Goal: Task Accomplishment & Management: Use online tool/utility

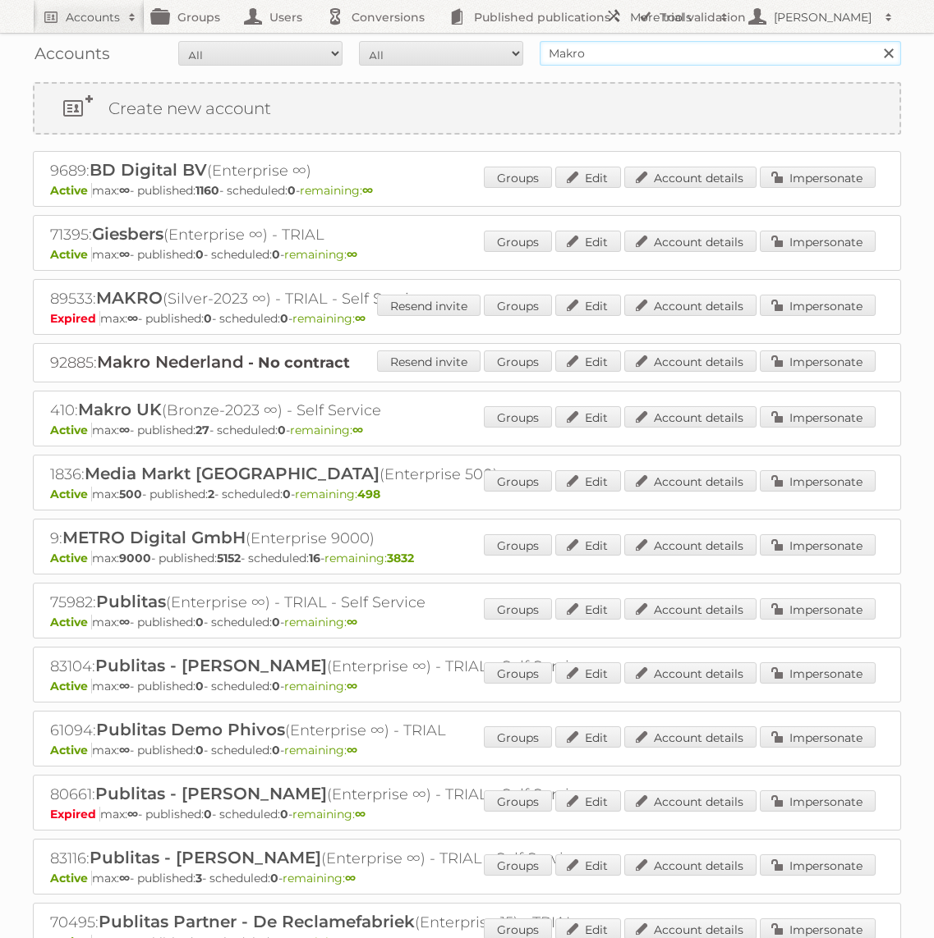
click at [622, 64] on input "Makro" at bounding box center [719, 53] width 361 height 25
type input "GAMMA"
click at [875, 41] on input "Search" at bounding box center [887, 53] width 25 height 25
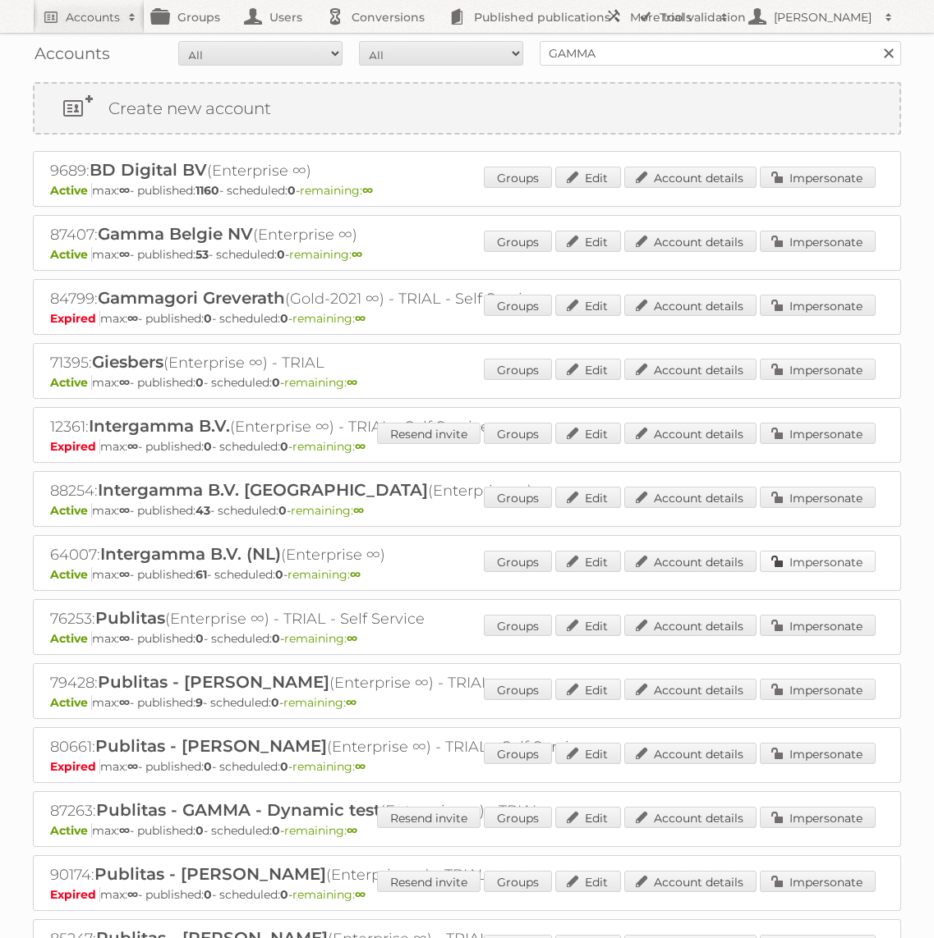
click at [801, 553] on link "Impersonate" at bounding box center [817, 561] width 116 height 21
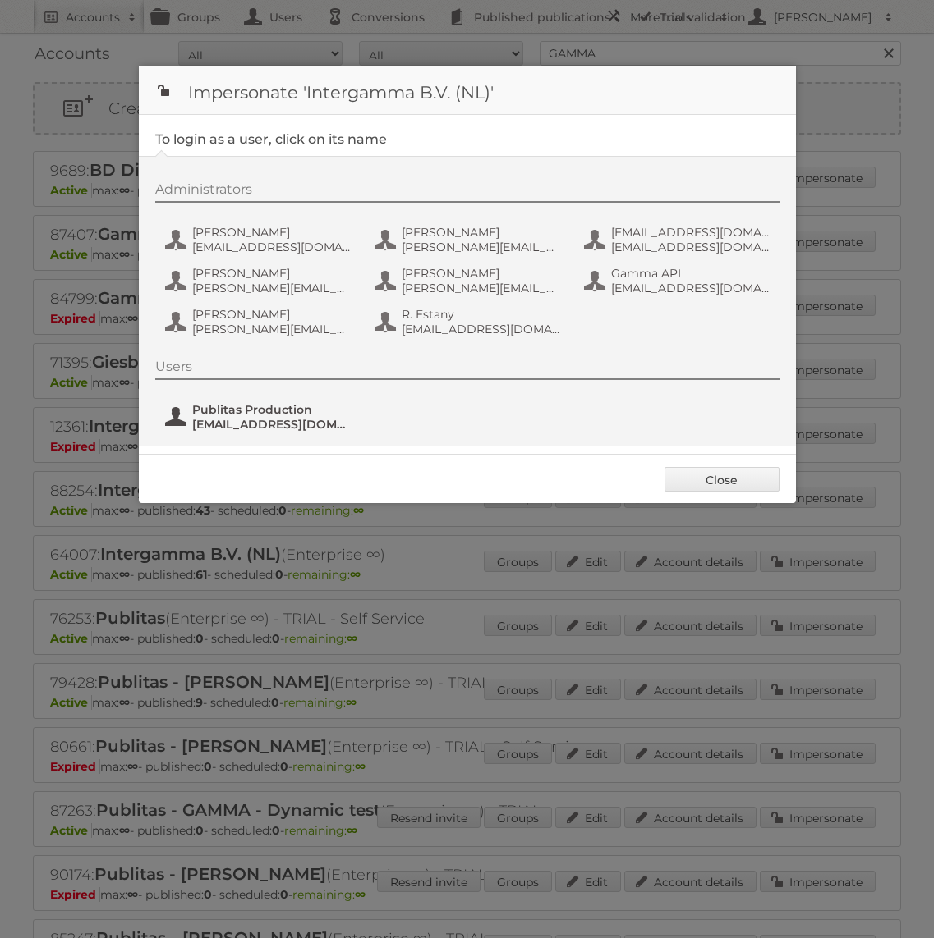
click at [238, 426] on span "fs+gamma@publitas.com" at bounding box center [271, 424] width 159 height 15
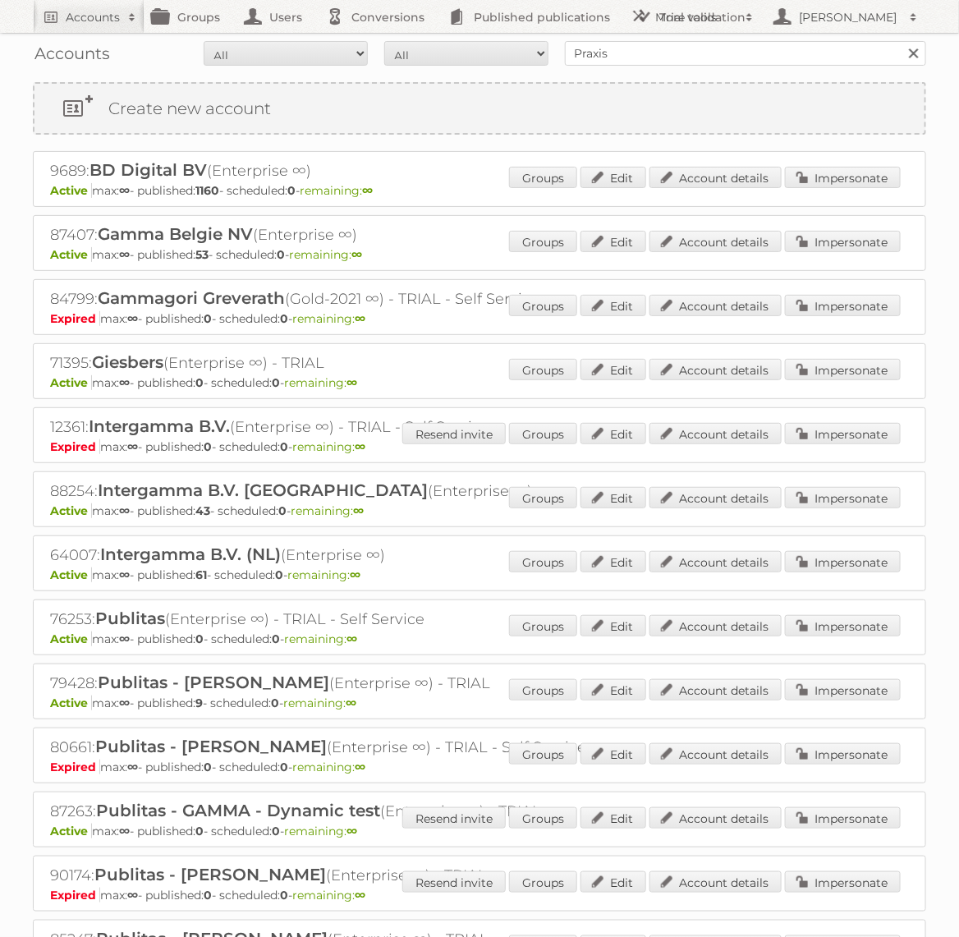
type input "Praxis"
click at [901, 41] on input "Search" at bounding box center [913, 53] width 25 height 25
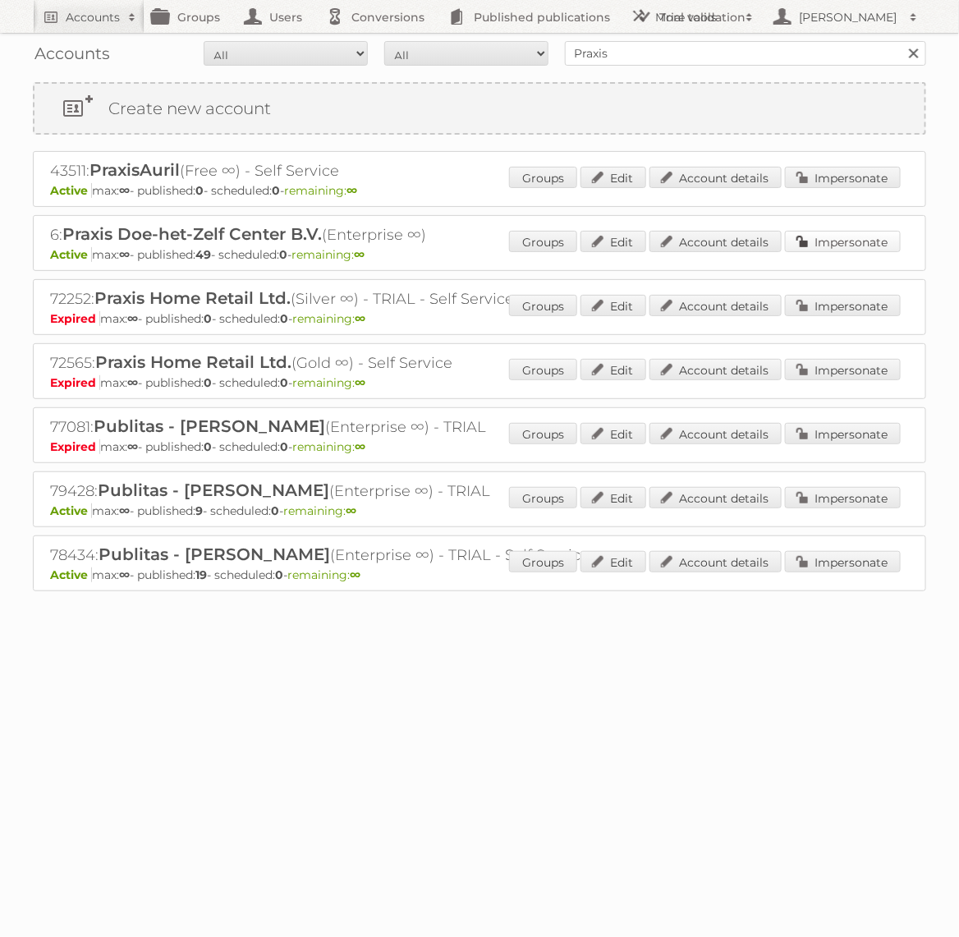
click at [830, 237] on link "Impersonate" at bounding box center [843, 241] width 116 height 21
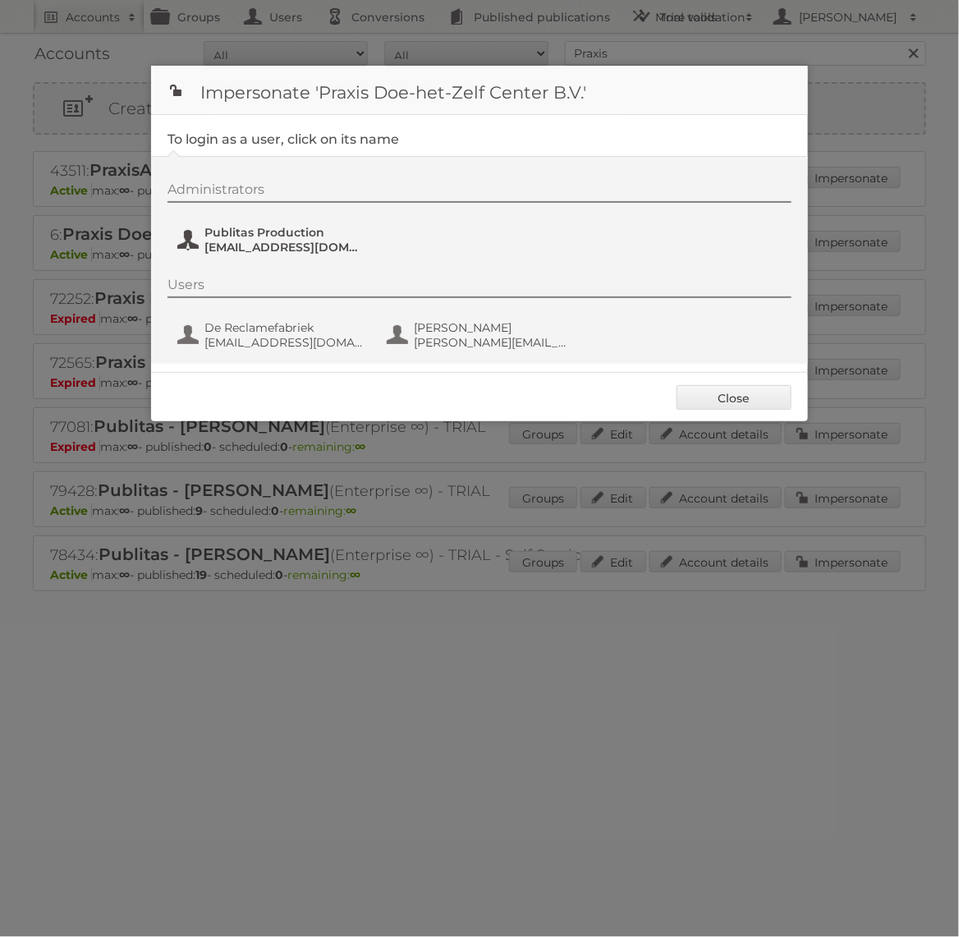
click at [287, 224] on button "Publitas Production [EMAIL_ADDRESS][DOMAIN_NAME]" at bounding box center [272, 239] width 193 height 33
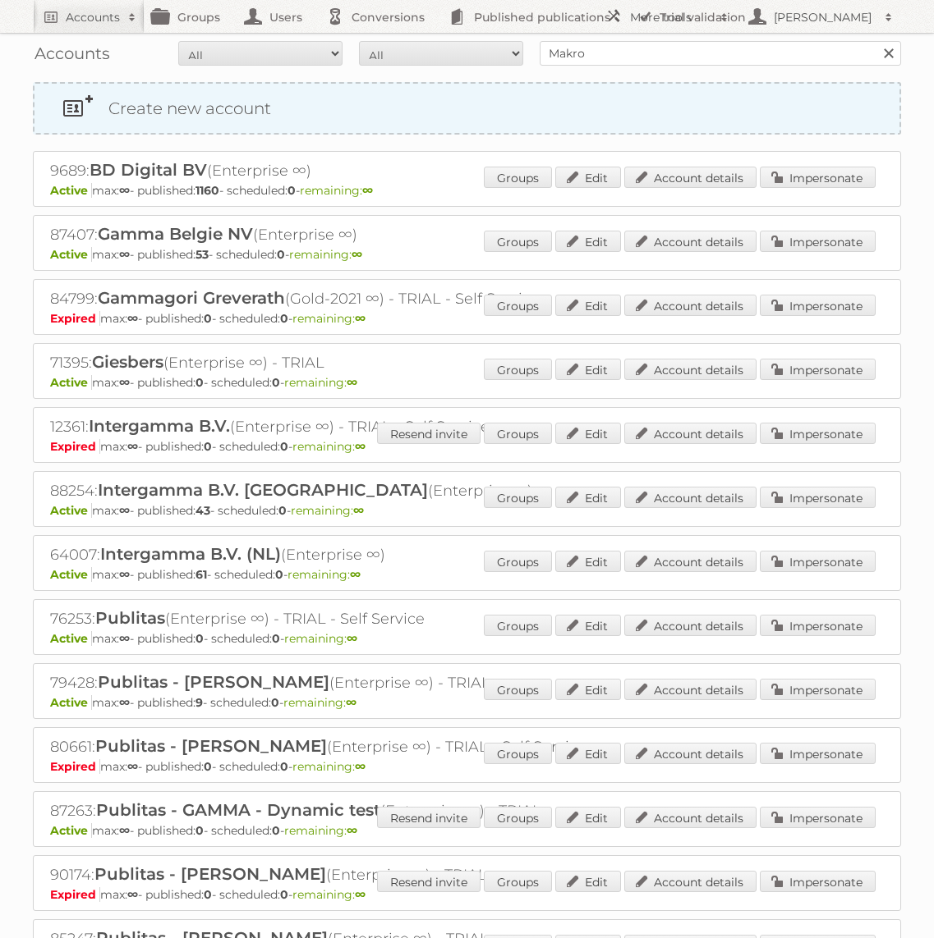
type input "Makro"
click at [875, 41] on input "Search" at bounding box center [887, 53] width 25 height 25
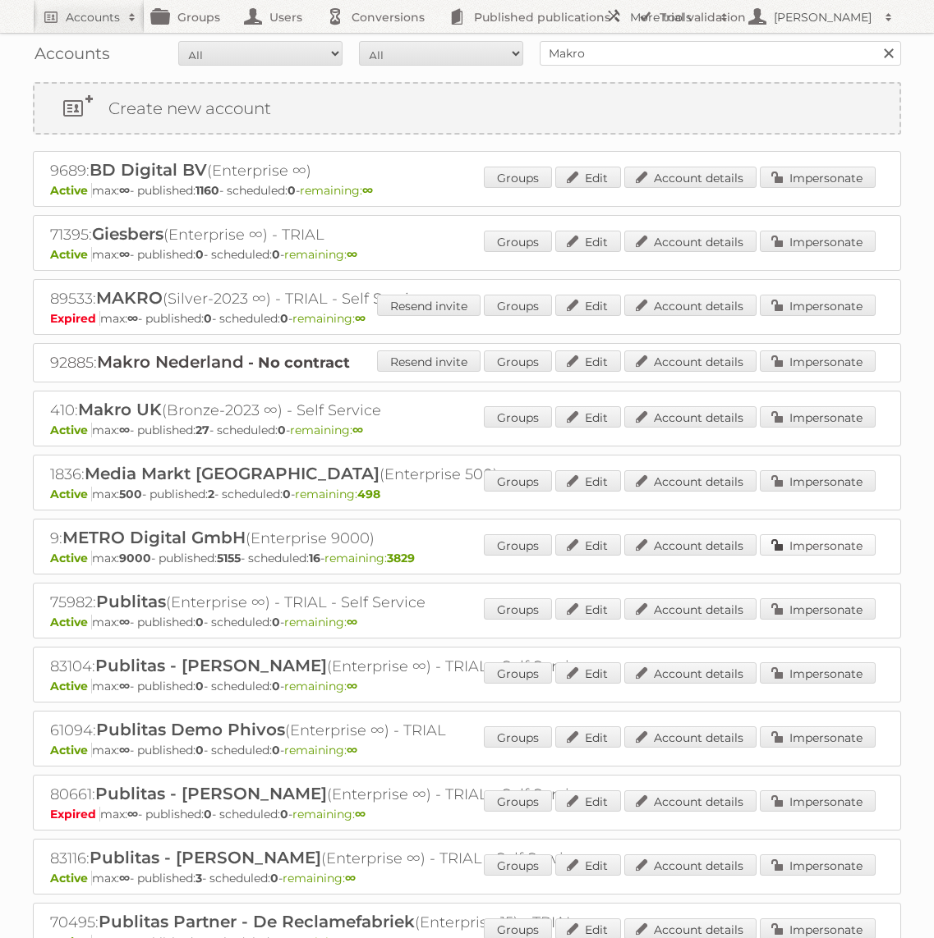
click at [822, 535] on link "Impersonate" at bounding box center [817, 545] width 116 height 21
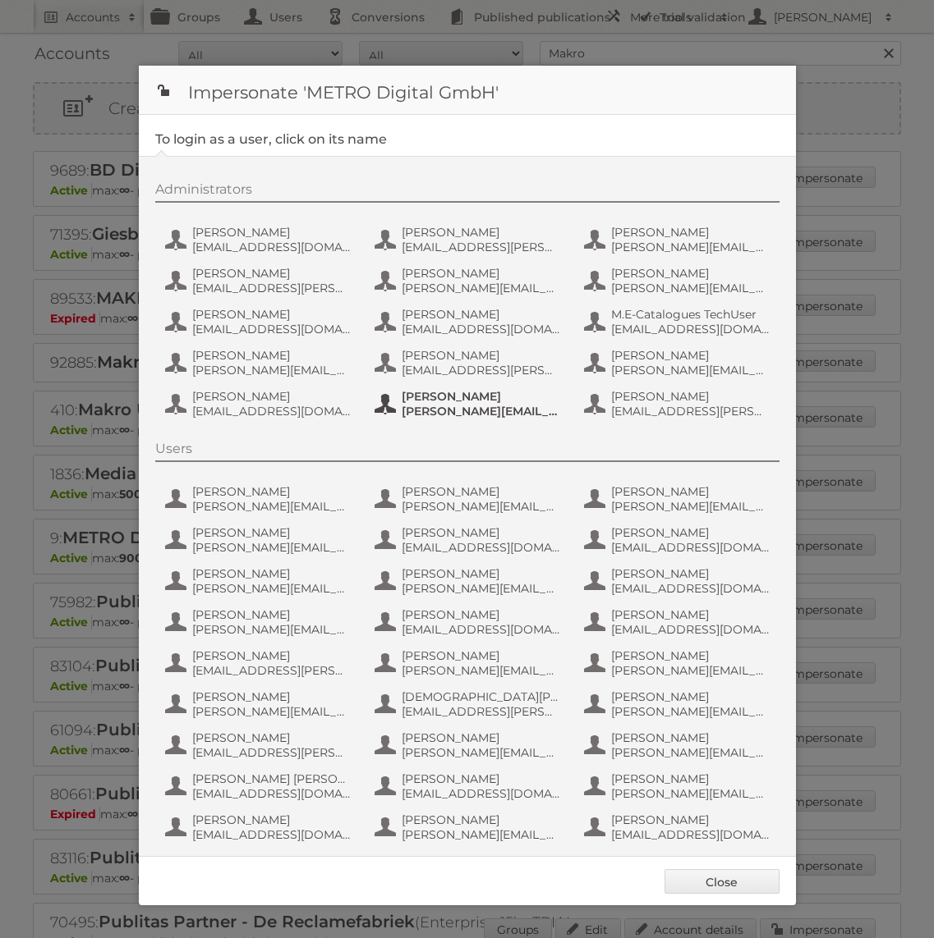
click at [507, 415] on span "tim.lambertz@metro.de" at bounding box center [480, 411] width 159 height 15
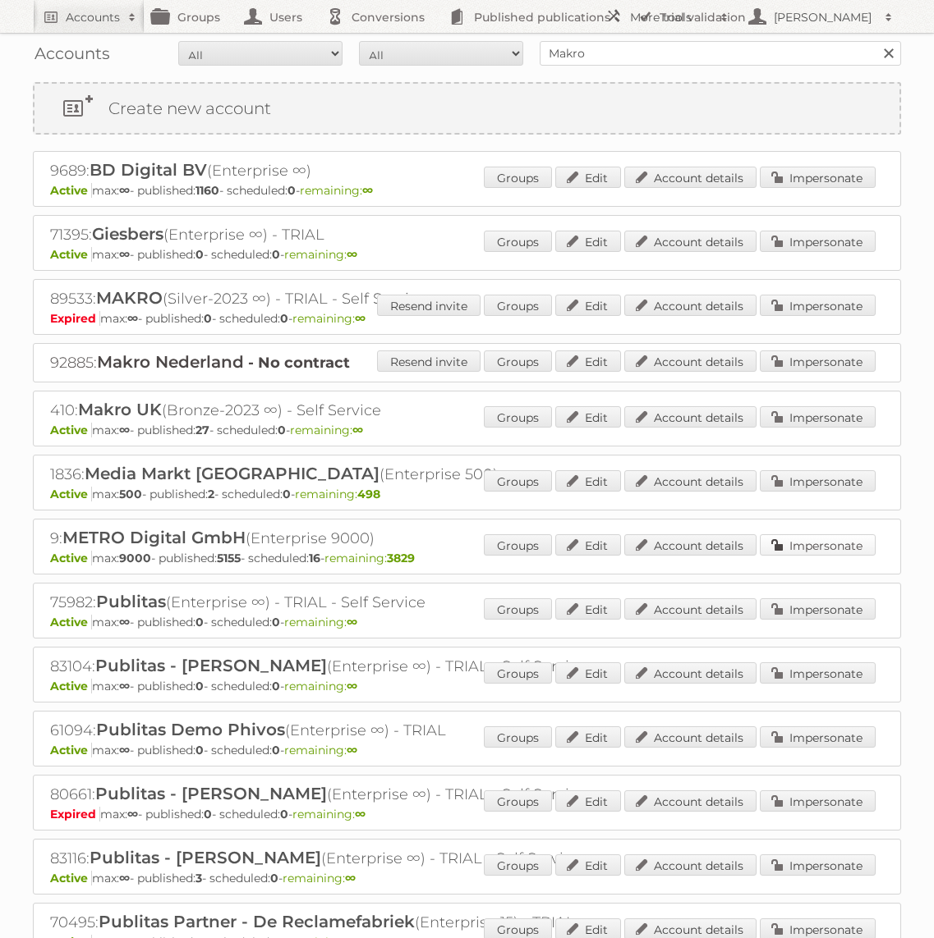
click at [828, 546] on link "Impersonate" at bounding box center [817, 545] width 116 height 21
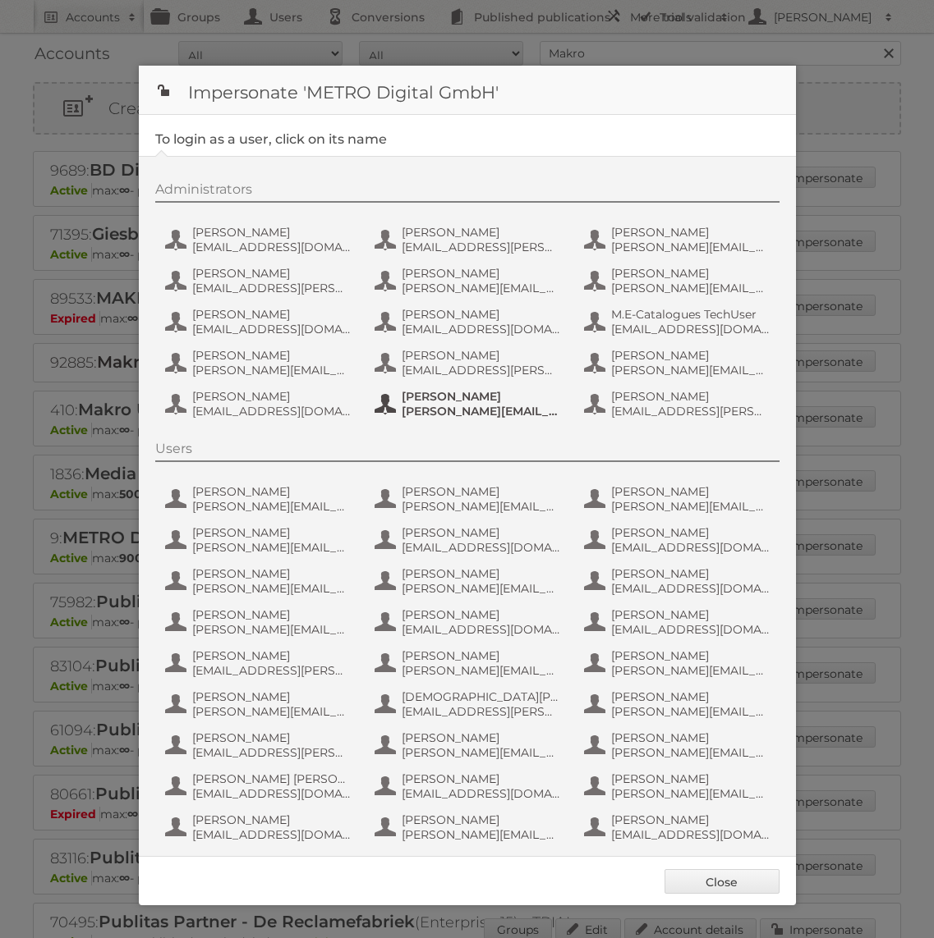
click at [460, 393] on span "Tim Lambertz" at bounding box center [480, 396] width 159 height 15
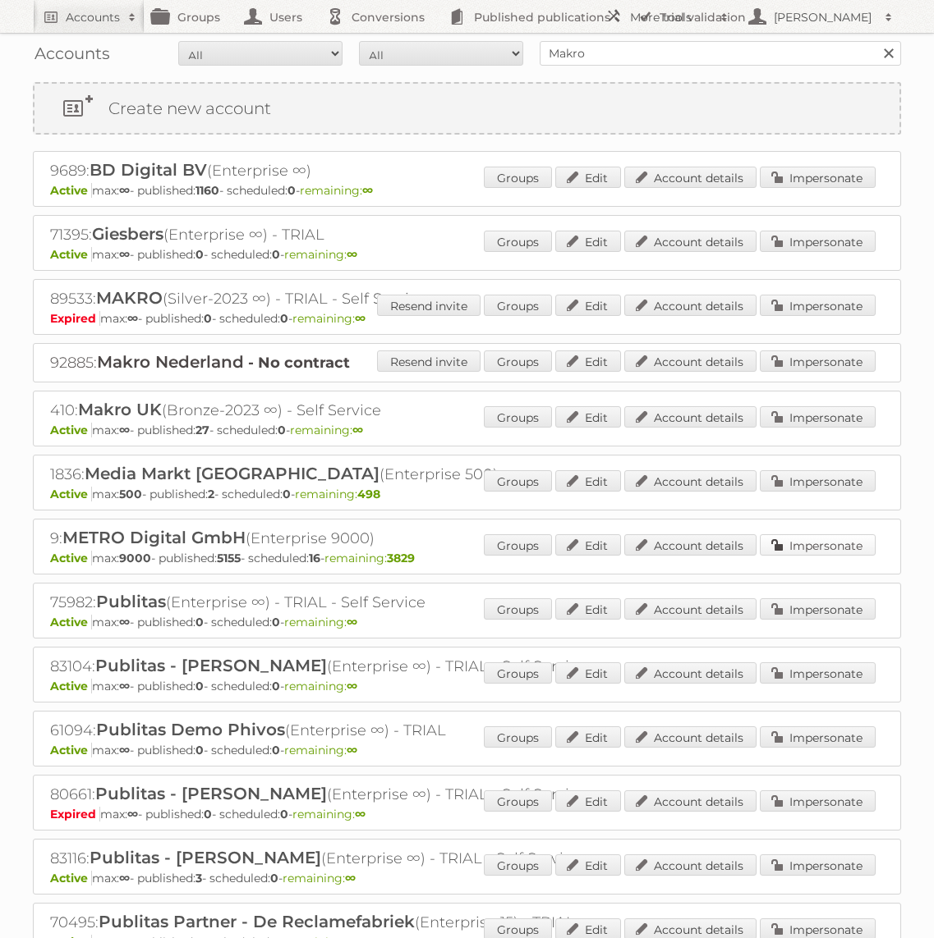
click at [867, 544] on link "Impersonate" at bounding box center [817, 545] width 116 height 21
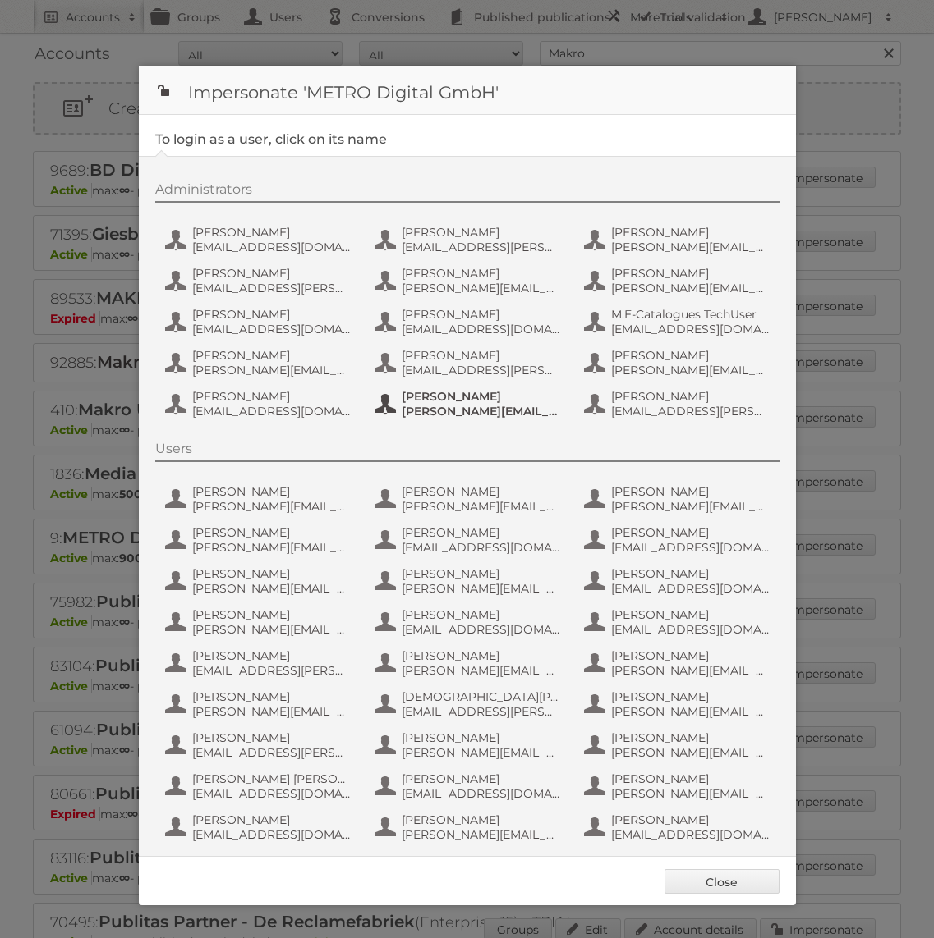
click at [453, 397] on span "Tim Lambertz" at bounding box center [480, 396] width 159 height 15
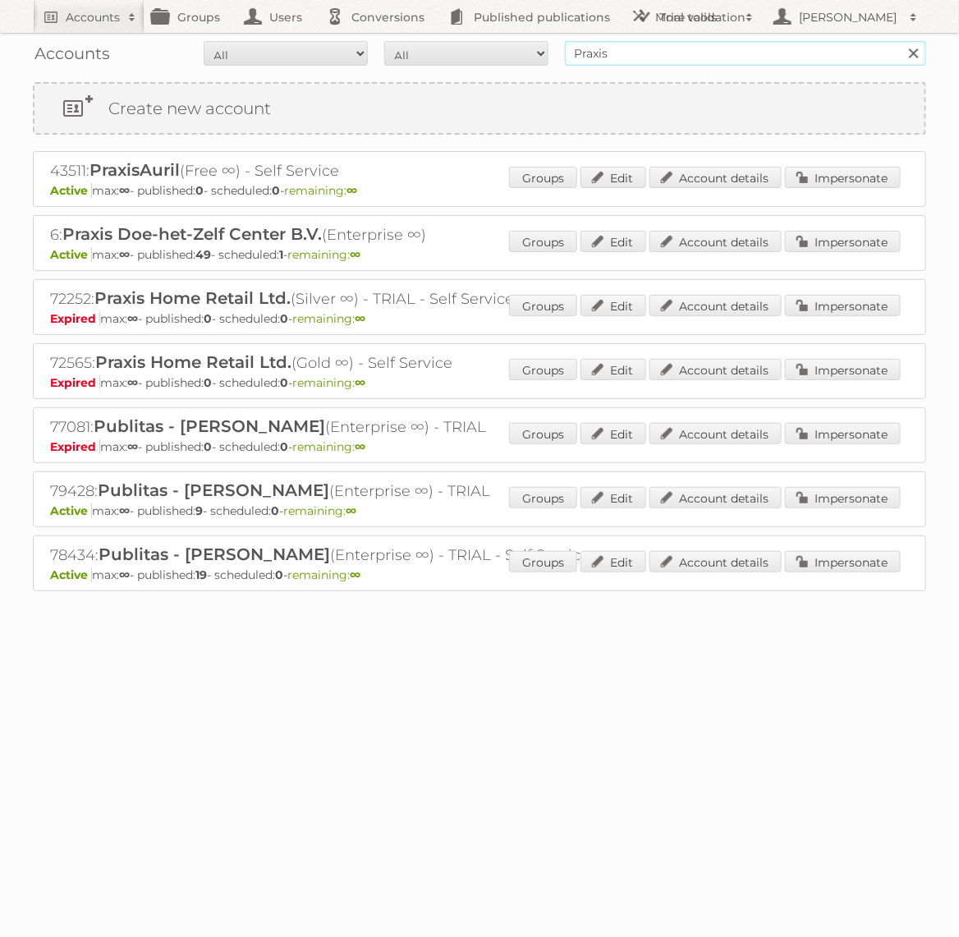
click at [582, 48] on input "Praxis" at bounding box center [745, 53] width 361 height 25
type input "Makro"
click at [901, 41] on input "Search" at bounding box center [913, 53] width 25 height 25
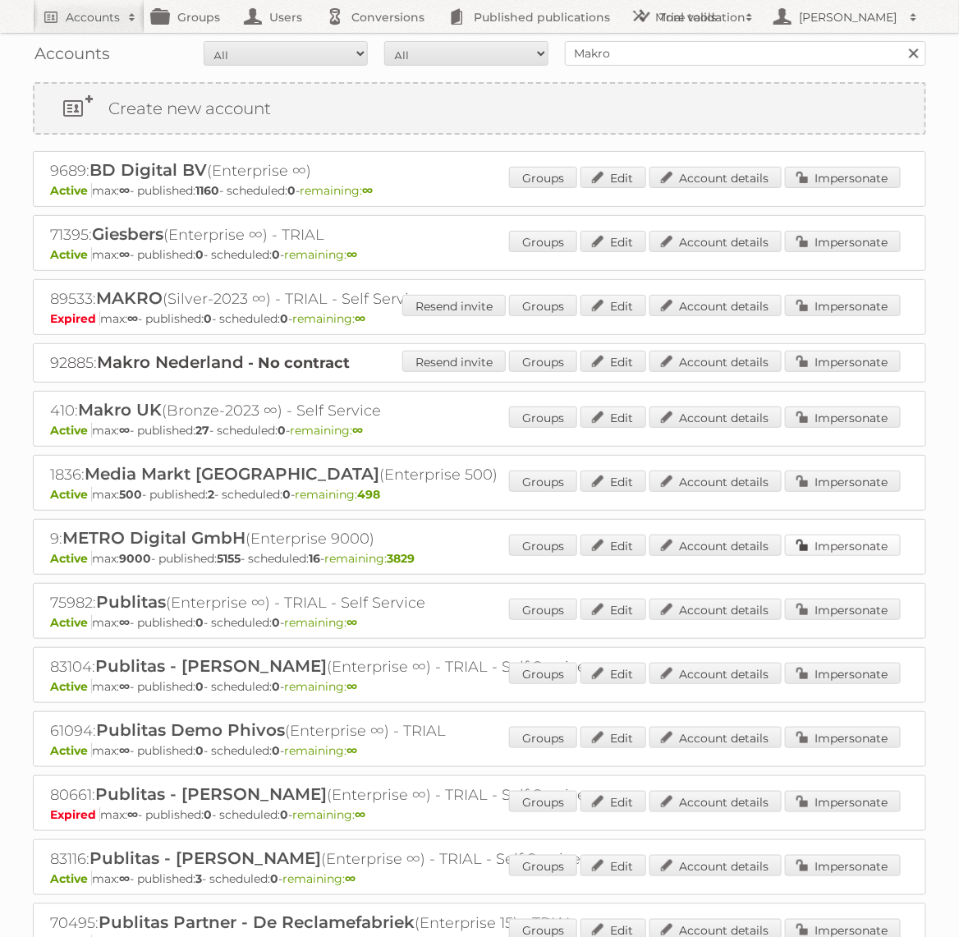
click at [824, 535] on link "Impersonate" at bounding box center [843, 545] width 116 height 21
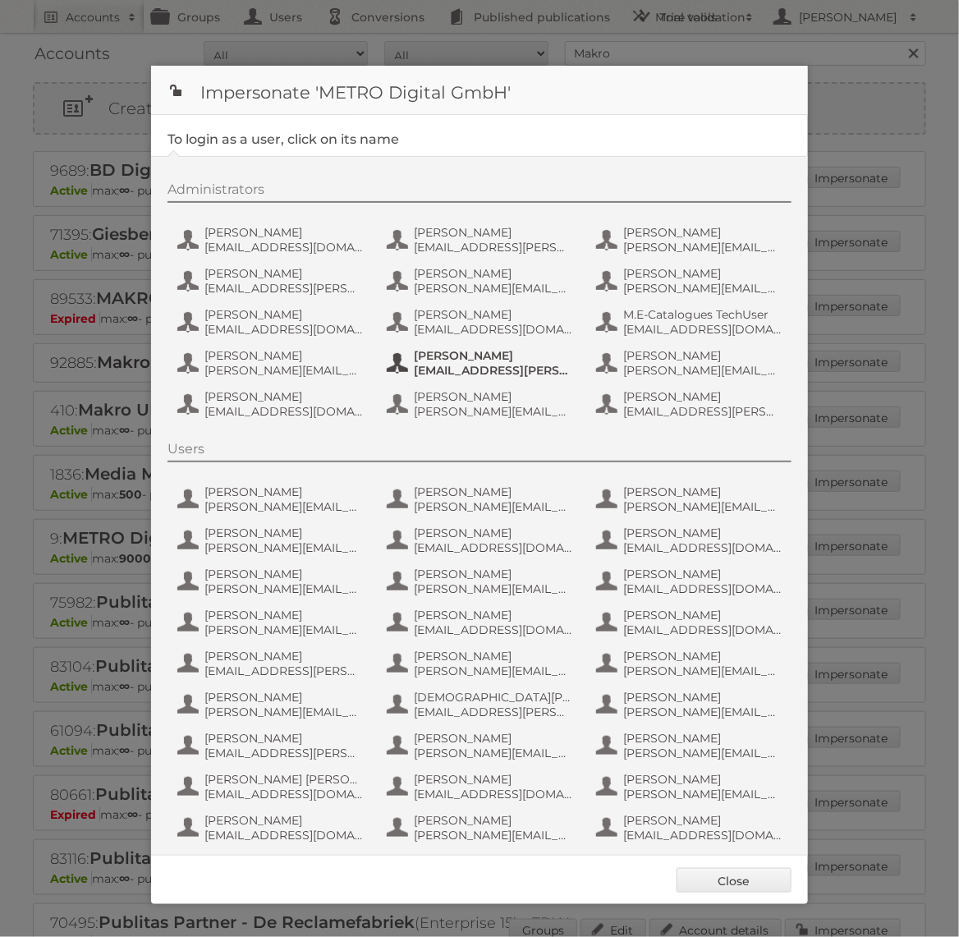
click at [483, 371] on span "[EMAIL_ADDRESS][PERSON_NAME][DOMAIN_NAME]" at bounding box center [493, 370] width 159 height 15
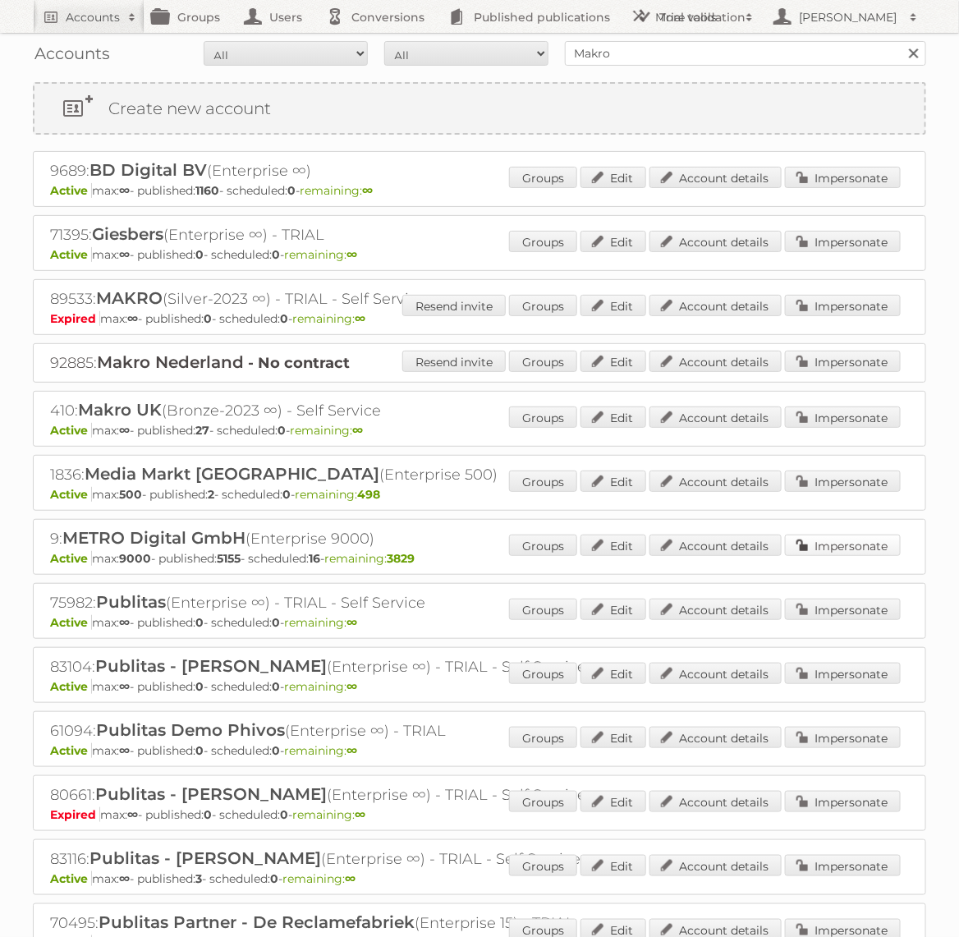
click at [894, 536] on link "Impersonate" at bounding box center [843, 545] width 116 height 21
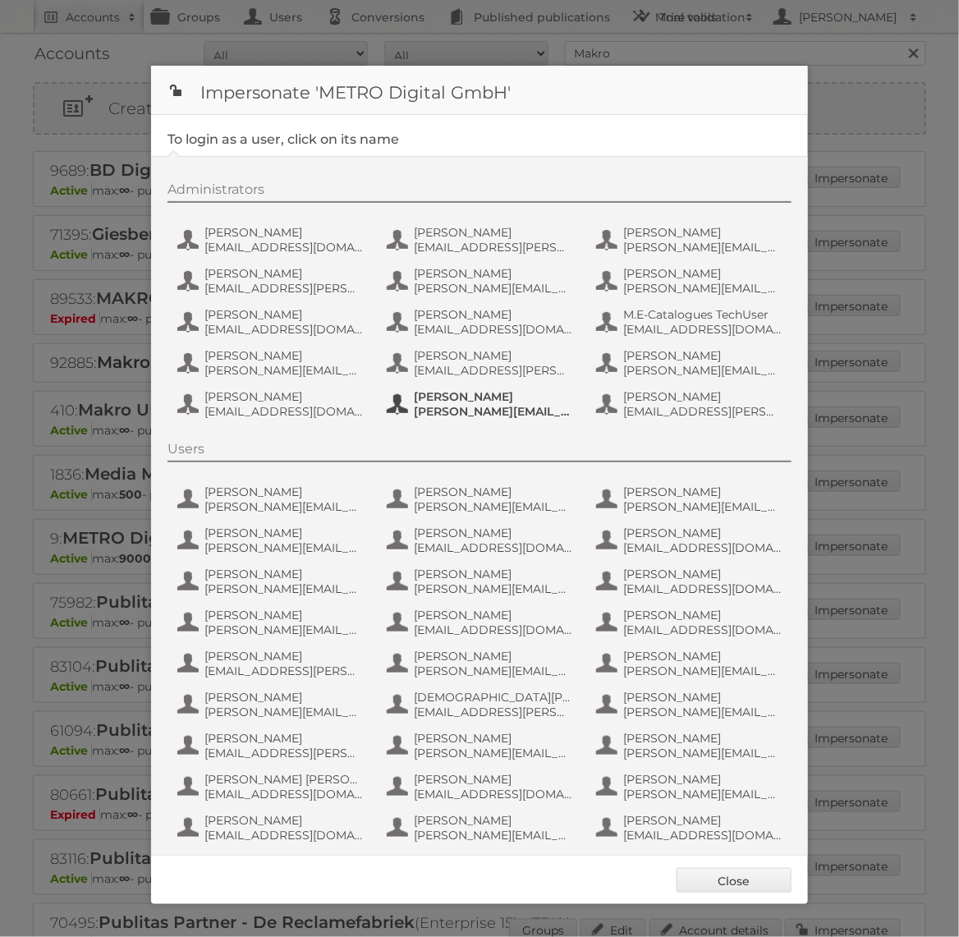
click at [481, 401] on span "[PERSON_NAME]" at bounding box center [493, 396] width 159 height 15
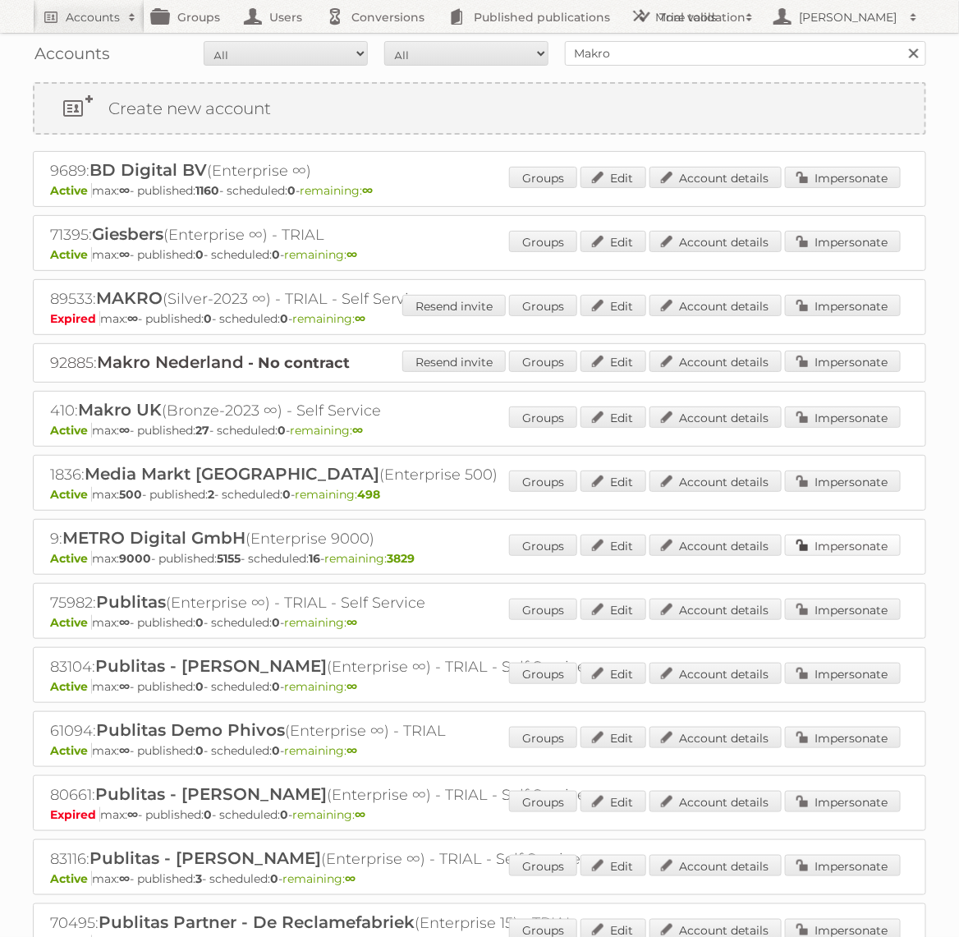
click at [846, 544] on link "Impersonate" at bounding box center [843, 545] width 116 height 21
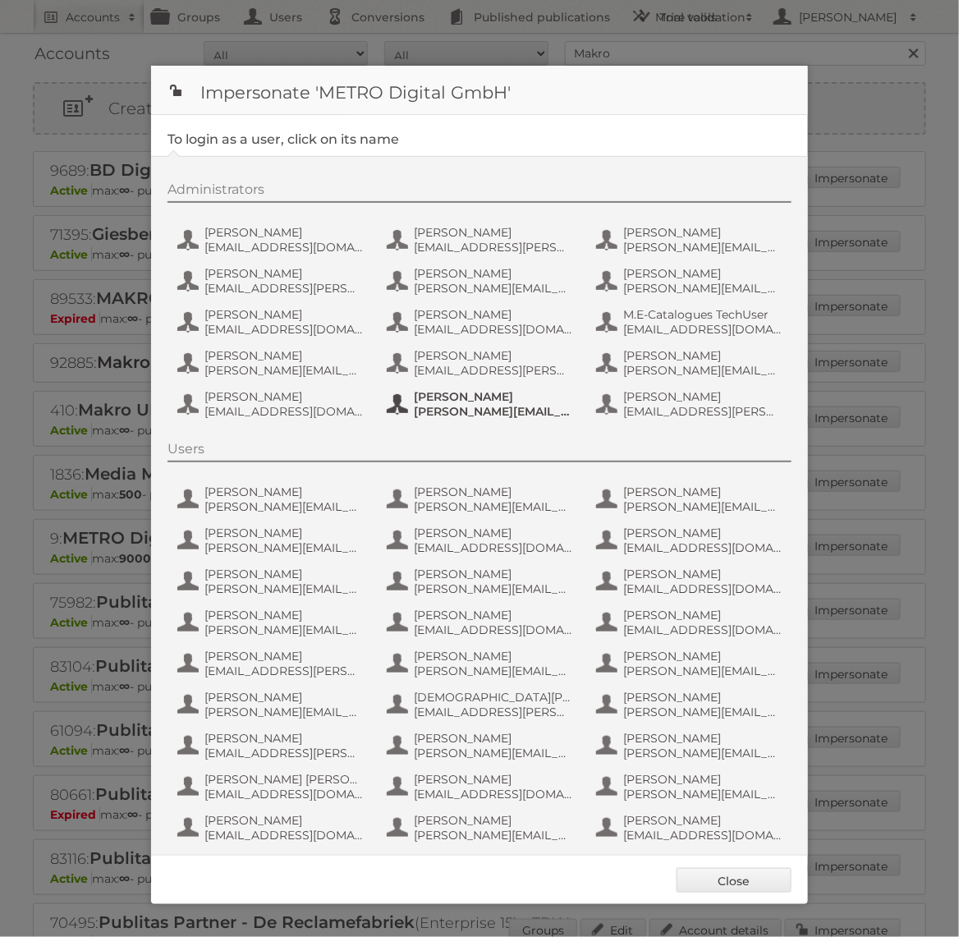
click at [493, 409] on span "[PERSON_NAME][EMAIL_ADDRESS][PERSON_NAME][DOMAIN_NAME]" at bounding box center [493, 411] width 159 height 15
